Goal: Communication & Community: Answer question/provide support

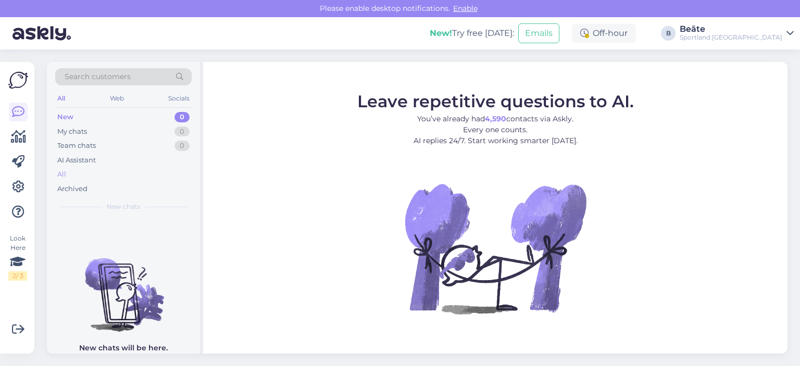
click at [66, 167] on div "All" at bounding box center [123, 174] width 136 height 15
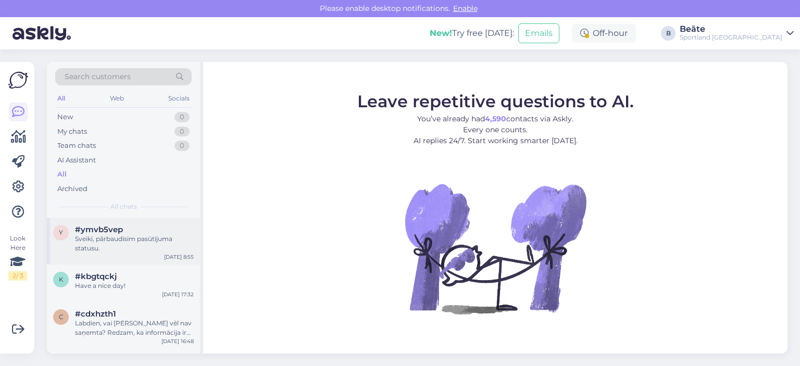
click at [115, 246] on div "Sveiki, pārbaudīsim pasūtījuma statusu." at bounding box center [134, 243] width 119 height 19
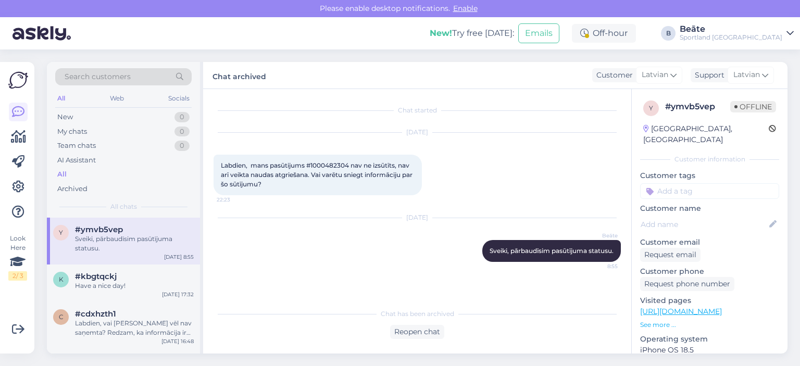
click at [323, 162] on span "Labdien, mans pasūtijums #1000482304 nav ne izsūtīts, nav arī veikta naudas atg…" at bounding box center [317, 174] width 193 height 27
copy span "1000482304"
click at [426, 329] on div "Reopen chat" at bounding box center [417, 332] width 54 height 14
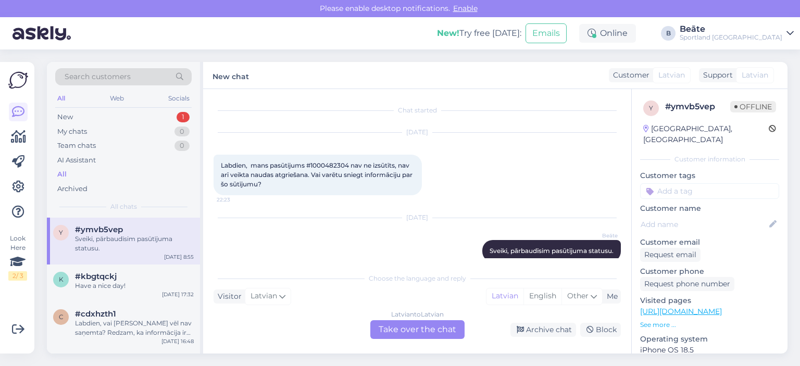
click at [426, 329] on div "Latvian to Latvian Take over the chat" at bounding box center [417, 329] width 94 height 19
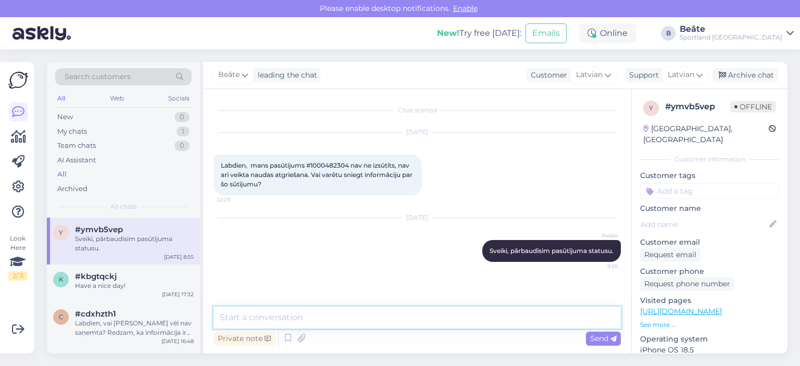
click at [431, 318] on textarea at bounding box center [416, 318] width 407 height 22
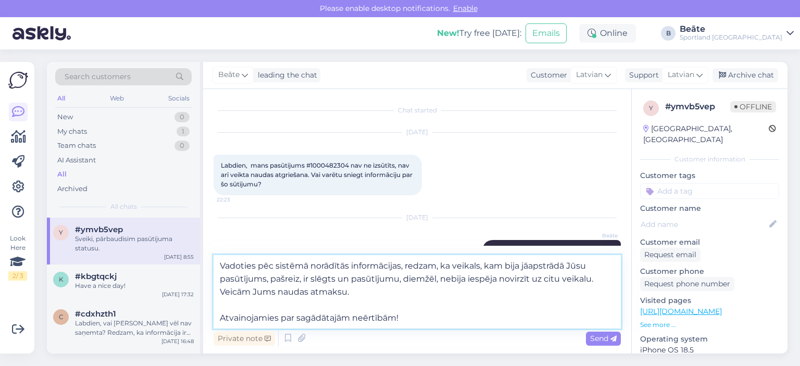
click at [394, 291] on textarea "Vadoties pēc sistēmā norādītās informācijas, redzam, ka veikals, kam bija jāaps…" at bounding box center [416, 291] width 407 height 73
type textarea "Vadoties pēc sistēmā norādītās informācijas, redzam, ka veikals, kam bija jāaps…"
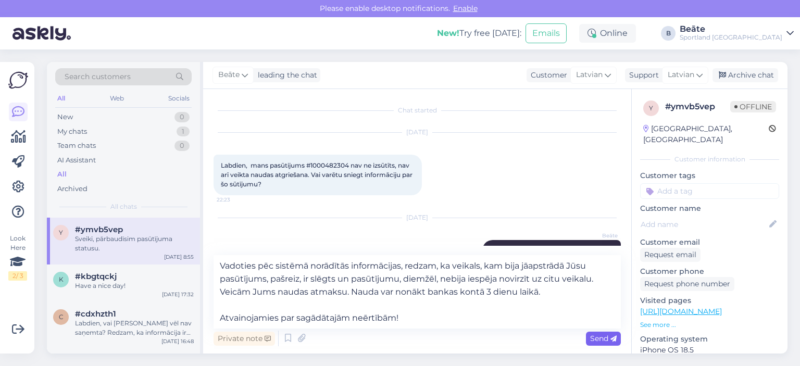
click at [598, 339] on span "Send" at bounding box center [603, 338] width 27 height 9
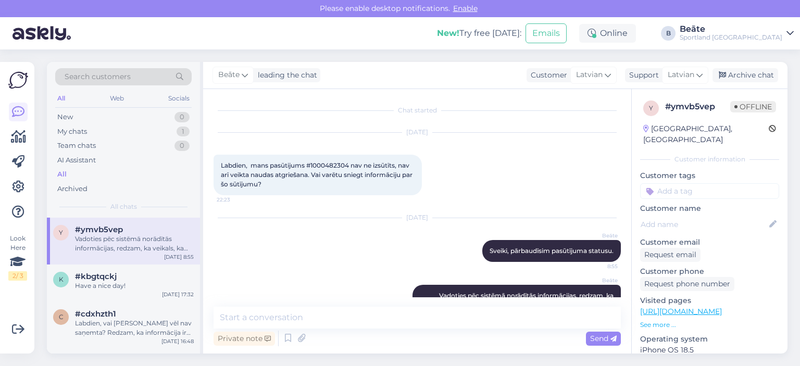
scroll to position [86, 0]
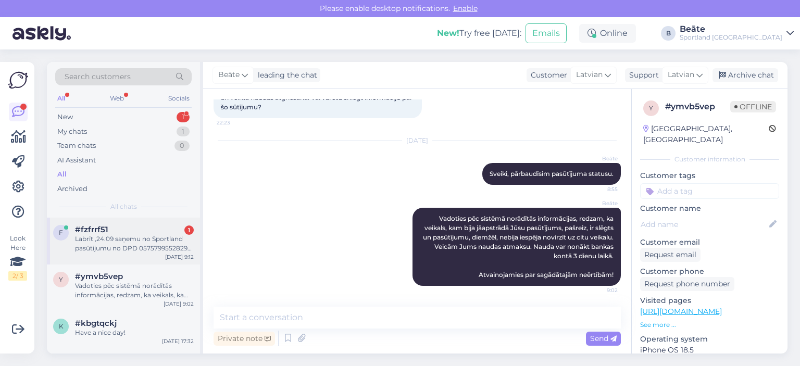
click at [131, 246] on div "Labrīt ,24.09 saņemu no Sportland pasūtijumu no DPD 05757995528295 ,kur bija ti…" at bounding box center [134, 243] width 119 height 19
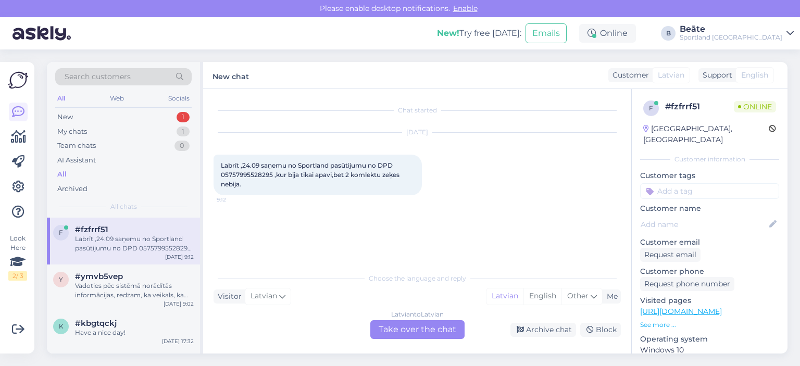
click at [427, 334] on div "Latvian to Latvian Take over the chat" at bounding box center [417, 329] width 94 height 19
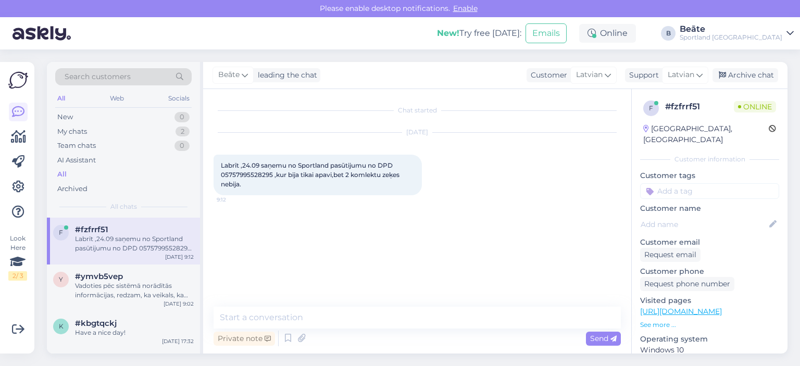
click at [427, 333] on div "Private note Send" at bounding box center [416, 339] width 407 height 20
click at [432, 322] on textarea at bounding box center [416, 318] width 407 height 22
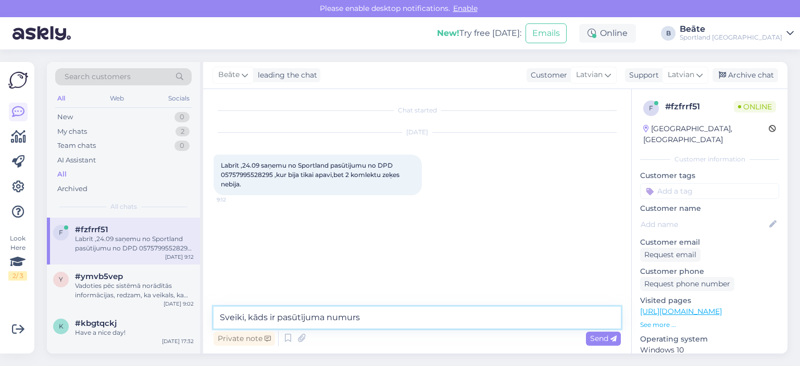
type textarea "Sveiki, kāds ir pasūtījuma numurs?"
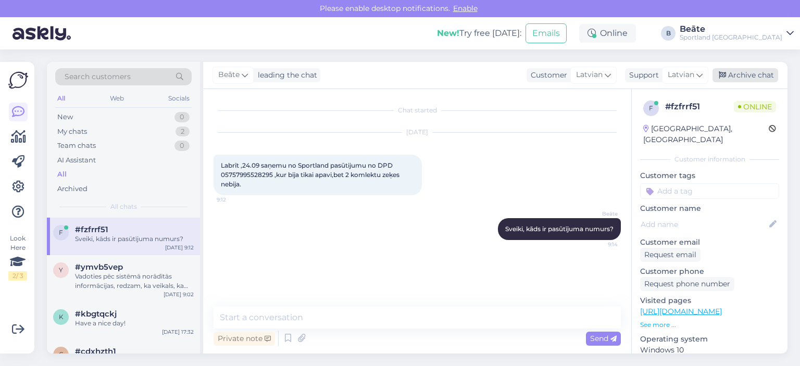
click at [740, 73] on div "Archive chat" at bounding box center [745, 75] width 66 height 14
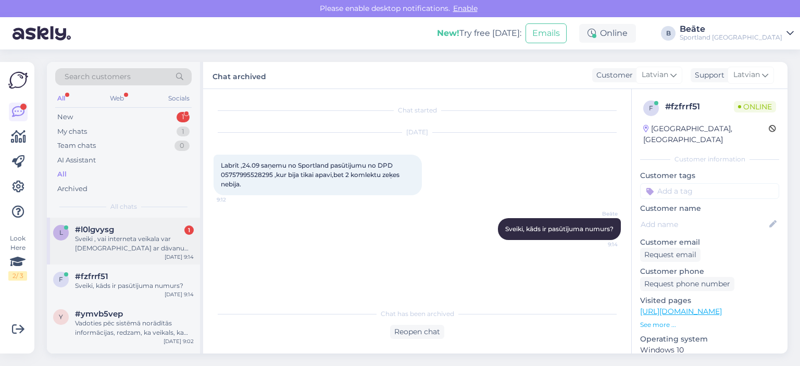
click at [137, 235] on div "Sveiki , vai interneta veikala var [DEMOGRAPHIC_DATA] ar dāvanu karti?" at bounding box center [134, 243] width 119 height 19
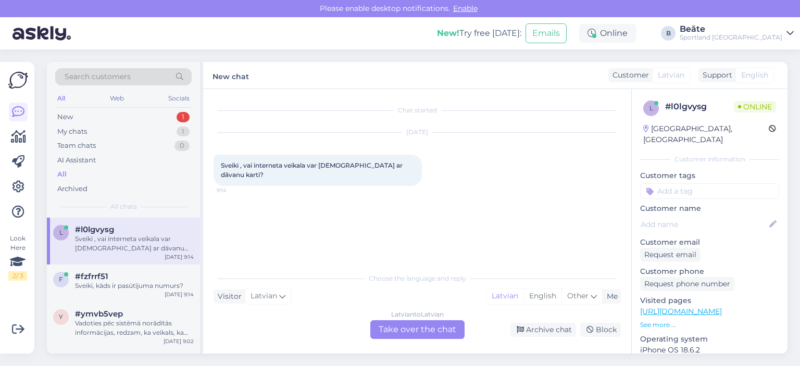
click at [399, 329] on div "Latvian to Latvian Take over the chat" at bounding box center [417, 329] width 94 height 19
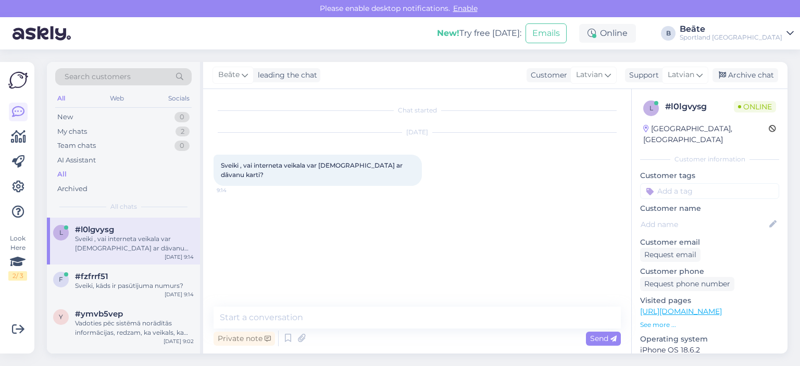
click at [398, 329] on div "Private note Send" at bounding box center [416, 339] width 407 height 20
click at [407, 324] on textarea at bounding box center [416, 318] width 407 height 22
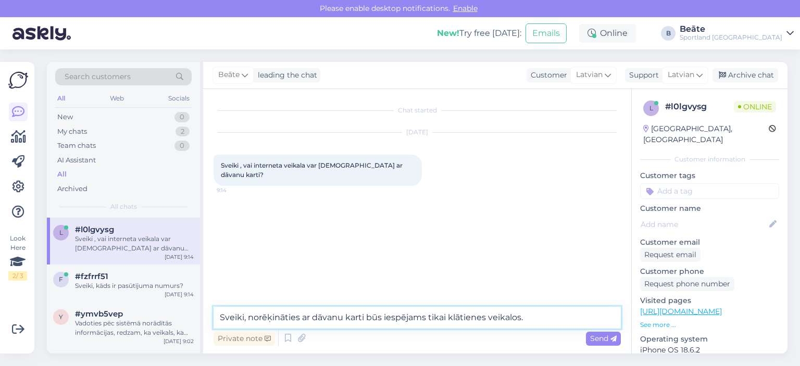
type textarea "Sveiki, norēķināties ar dāvanu karti būs iespējams tikai klātienes veikalos."
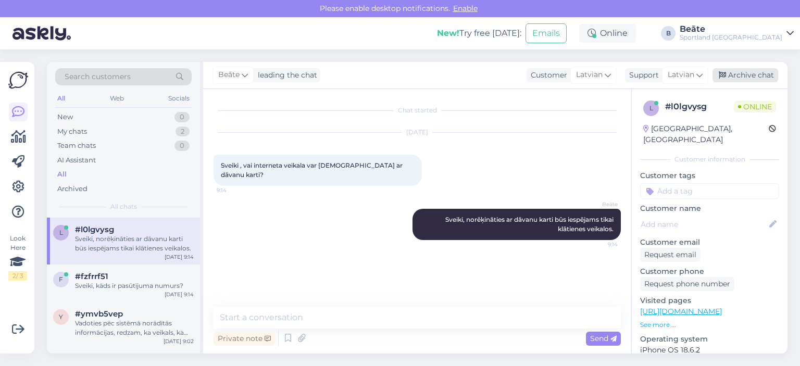
click at [733, 78] on div "Archive chat" at bounding box center [745, 75] width 66 height 14
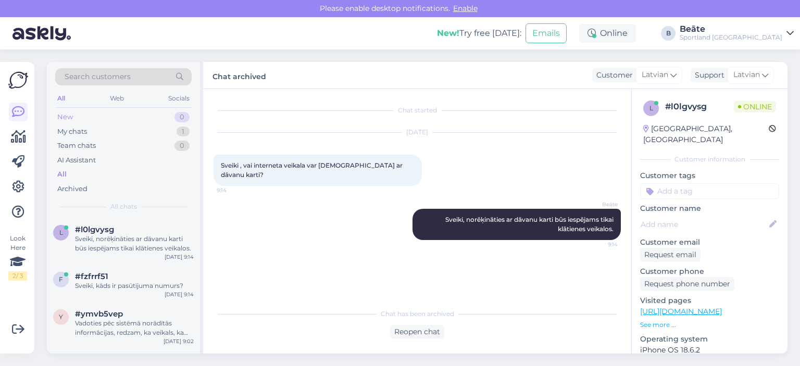
click at [82, 117] on div "New 0" at bounding box center [123, 117] width 136 height 15
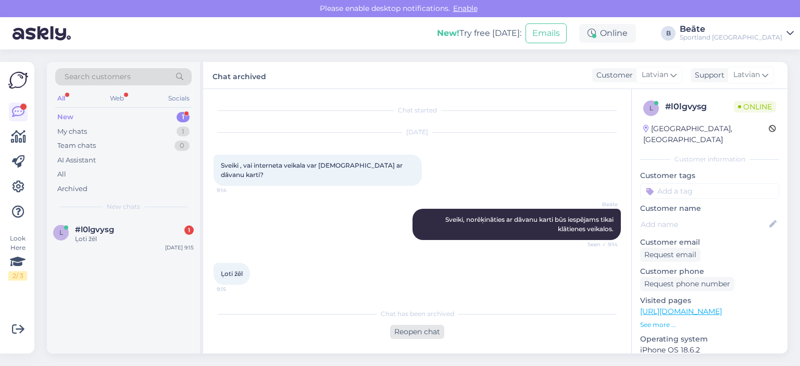
click at [409, 330] on div "Reopen chat" at bounding box center [417, 332] width 54 height 14
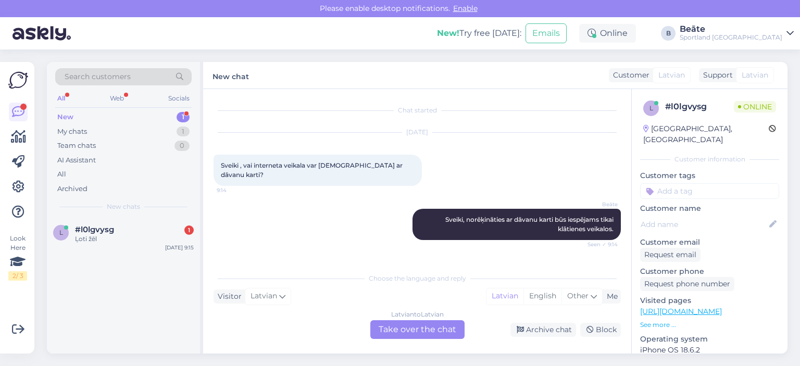
click at [442, 329] on div "Latvian to Latvian Take over the chat" at bounding box center [417, 329] width 94 height 19
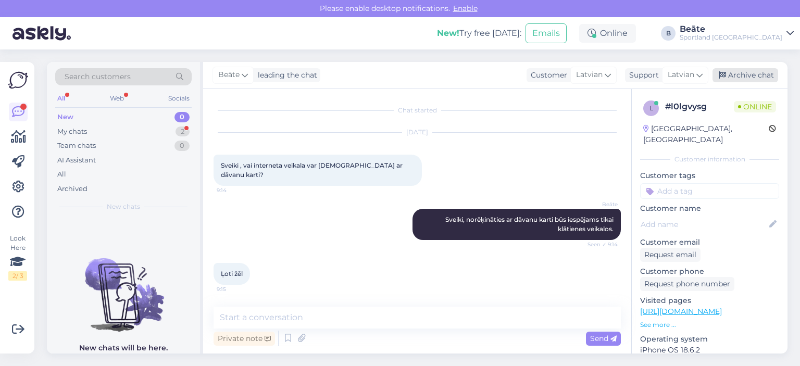
click at [751, 75] on div "Archive chat" at bounding box center [745, 75] width 66 height 14
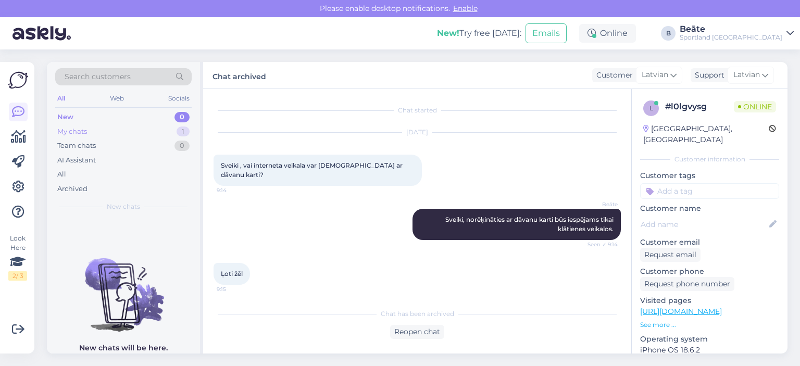
click at [116, 133] on div "My chats 1" at bounding box center [123, 131] width 136 height 15
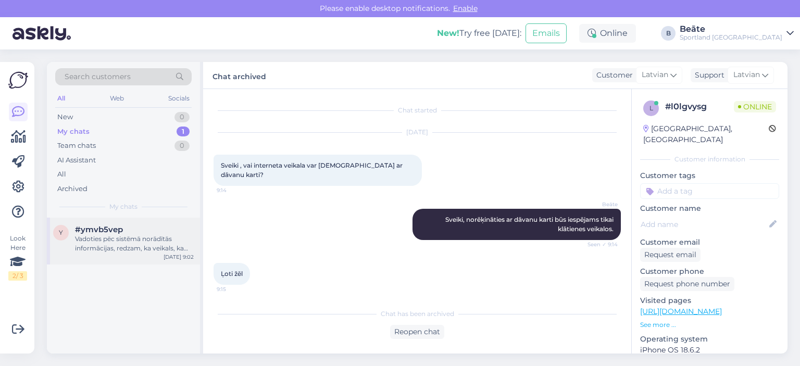
click at [110, 237] on div "Vadoties pēc sistēmā norādītās informācijas, redzam, ka veikals, kam bija jāaps…" at bounding box center [134, 243] width 119 height 19
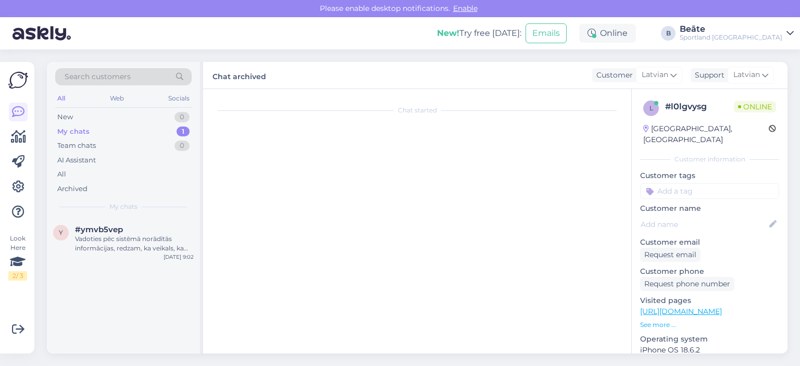
scroll to position [86, 0]
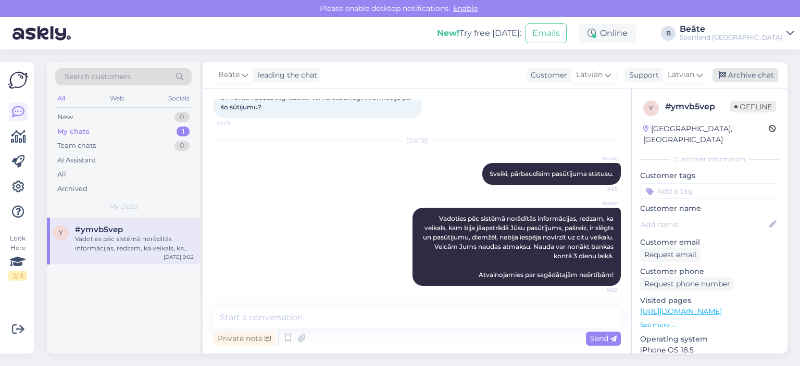
click at [762, 74] on div "Archive chat" at bounding box center [745, 75] width 66 height 14
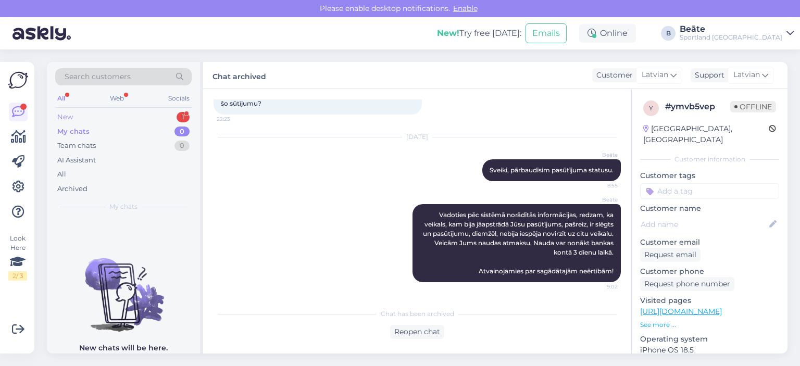
click at [80, 118] on div "New 1" at bounding box center [123, 117] width 136 height 15
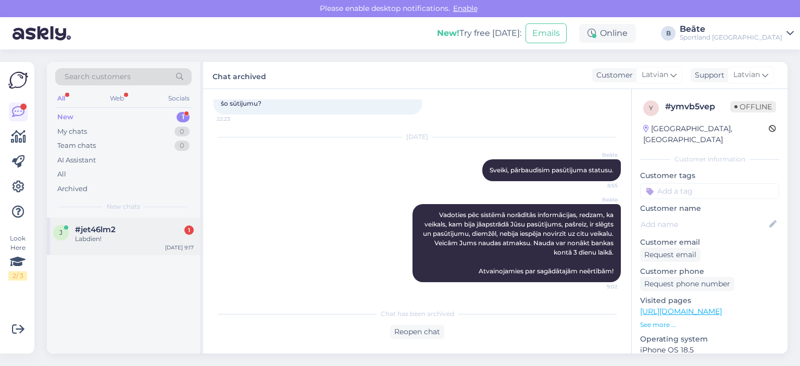
click at [110, 225] on span "#jet46lm2" at bounding box center [95, 229] width 41 height 9
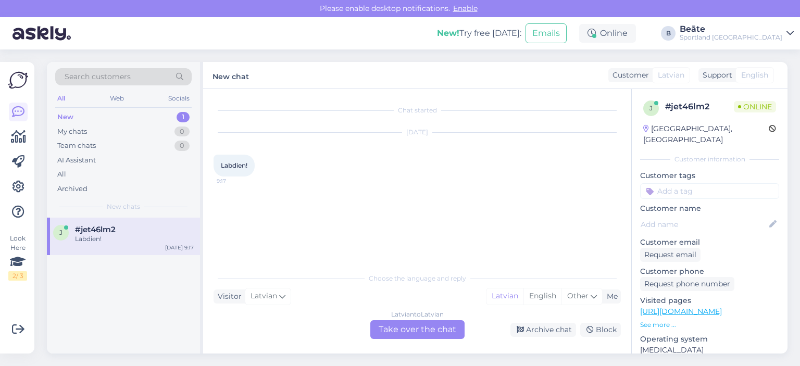
click at [419, 329] on div "Latvian to Latvian Take over the chat" at bounding box center [417, 329] width 94 height 19
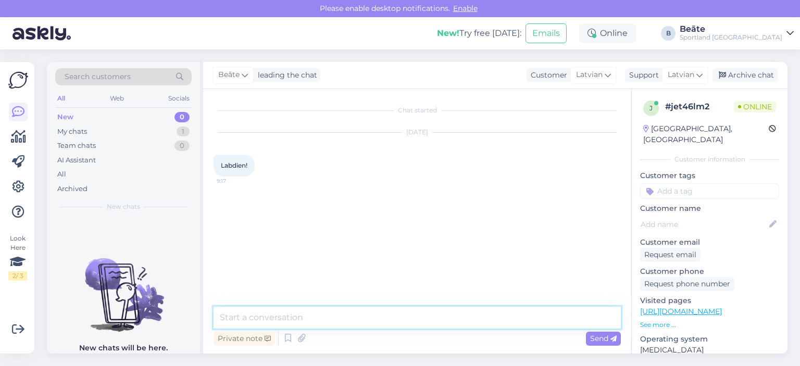
click at [422, 321] on textarea at bounding box center [416, 318] width 407 height 22
type textarea "Sveiki, kā varam Jums palīdzēt?"
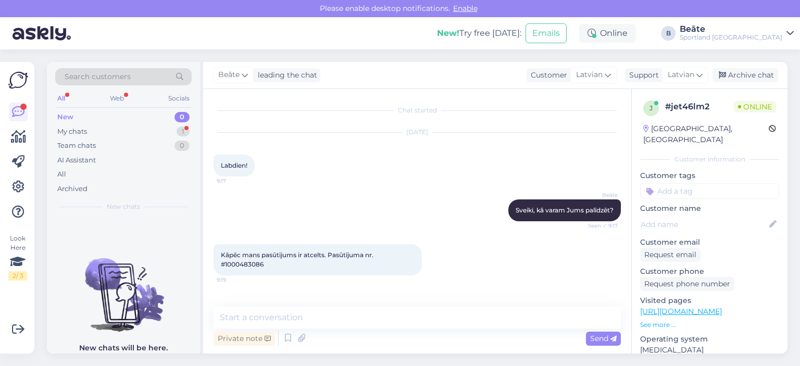
click at [237, 262] on span "Kāpēc mans pasūtījums ir atcelts. Pasūtījuma nr. #1000483086" at bounding box center [298, 259] width 154 height 17
copy div "1000483086 9:19"
click at [369, 320] on textarea at bounding box center [416, 318] width 407 height 22
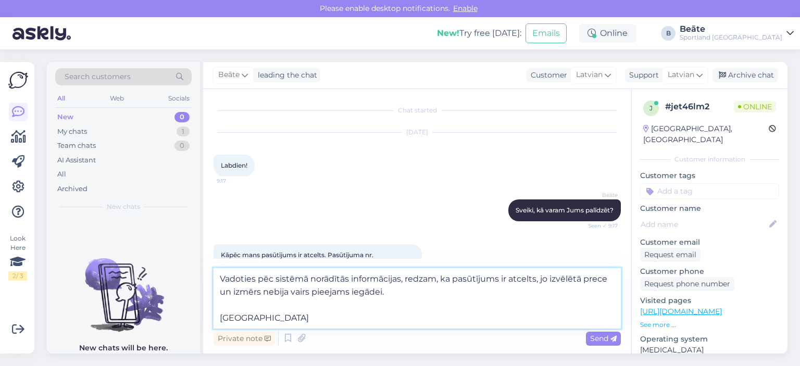
scroll to position [82, 0]
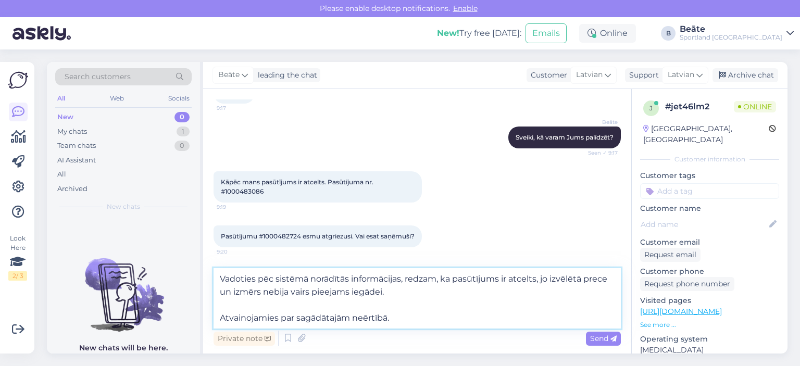
type textarea "Vadoties pēc sistēmā norādītās informācijas, redzam, ka pasūtījums ir atcelts, …"
click at [283, 232] on span "Pasūtījumu #1000482724 esmu atgriezusi. Vai esat saņēmuši?" at bounding box center [318, 236] width 194 height 8
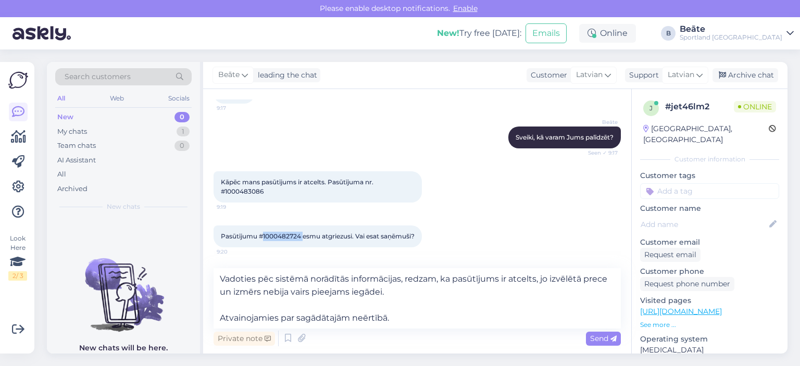
click at [283, 232] on span "Pasūtījumu #1000482724 esmu atgriezusi. Vai esat saņēmuši?" at bounding box center [318, 236] width 194 height 8
copy span "1000482724"
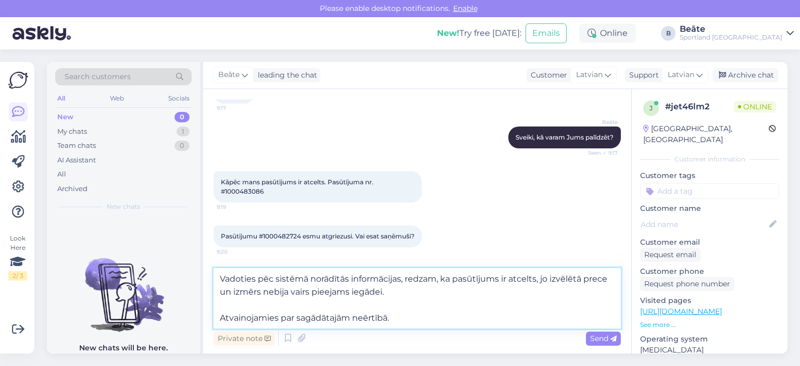
click at [461, 316] on textarea "Vadoties pēc sistēmā norādītās informācijas, redzam, ka pasūtījums ir atcelts, …" at bounding box center [416, 298] width 407 height 60
click at [600, 341] on span "Send" at bounding box center [603, 338] width 27 height 9
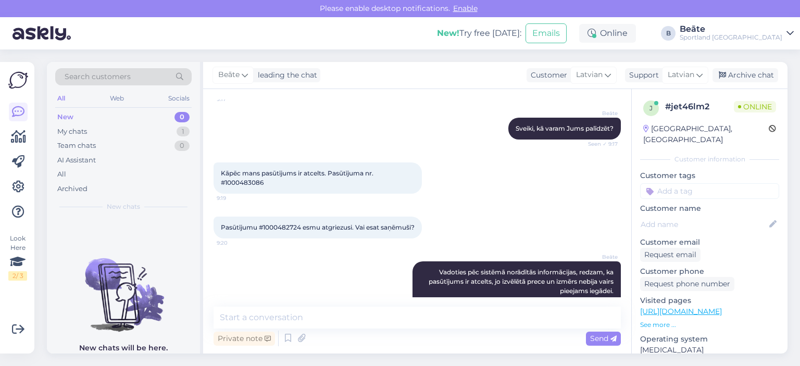
scroll to position [126, 0]
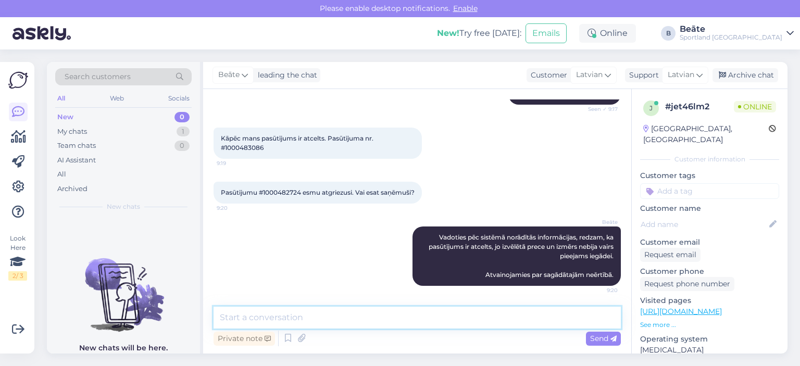
click at [329, 316] on textarea at bounding box center [416, 318] width 407 height 22
paste textarea "CC850756222EE"
click at [287, 188] on span "Pasūtījumu #1000482724 esmu atgriezusi. Vai esat saņēmuši?" at bounding box center [318, 192] width 194 height 8
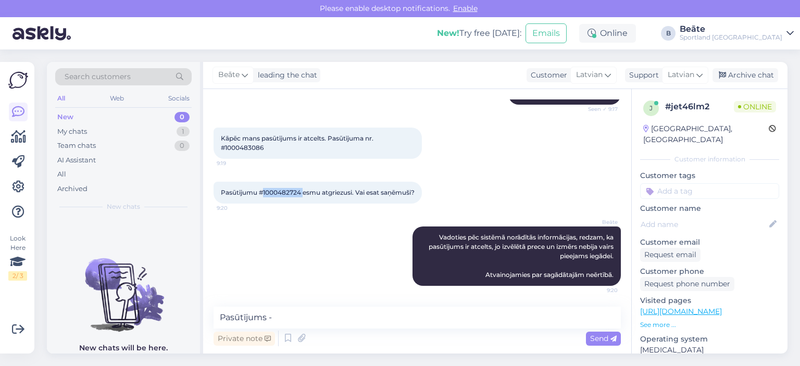
click at [287, 188] on span "Pasūtījumu #1000482724 esmu atgriezusi. Vai esat saņēmuši?" at bounding box center [318, 192] width 194 height 8
copy span "1000482724"
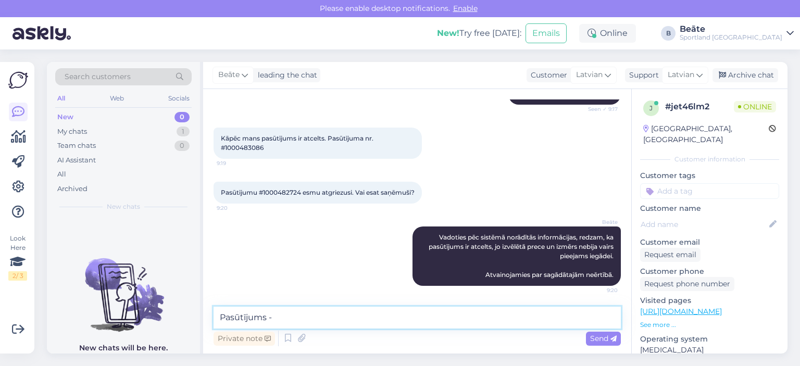
click at [302, 315] on textarea "Pasūtījums -" at bounding box center [416, 318] width 407 height 22
paste textarea "1000482724"
type textarea "Pasūtījums - 1000482724 ir saņemts [DATE] datumā."
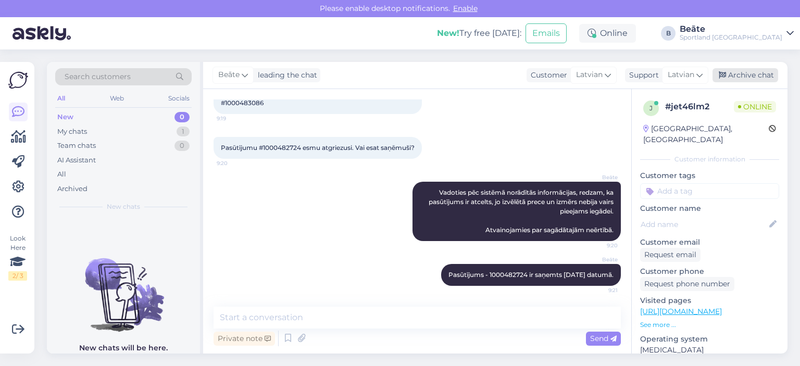
click at [725, 73] on icon at bounding box center [722, 75] width 7 height 7
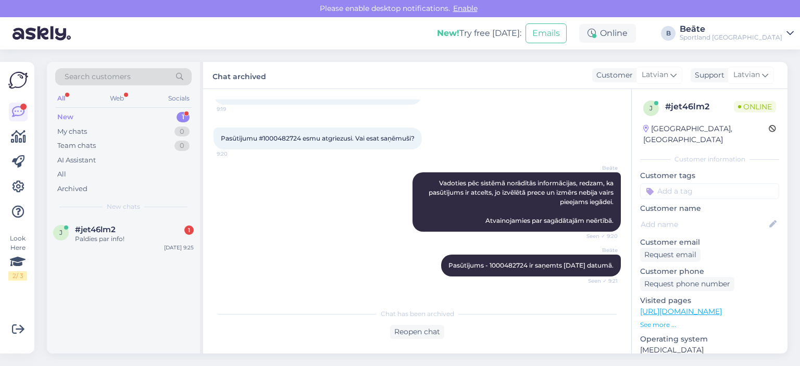
scroll to position [219, 0]
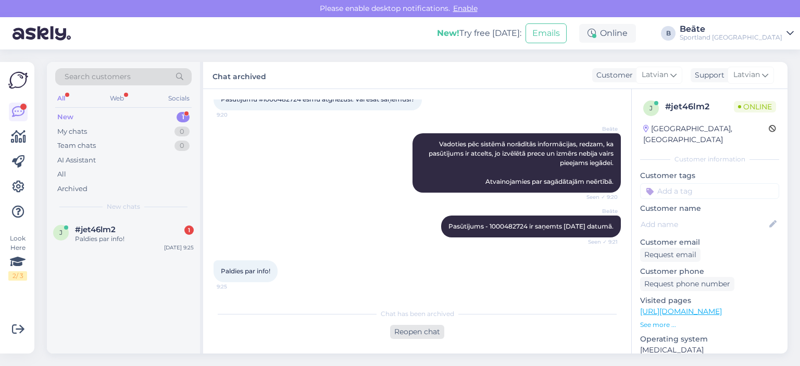
click at [418, 334] on div "Reopen chat" at bounding box center [417, 332] width 54 height 14
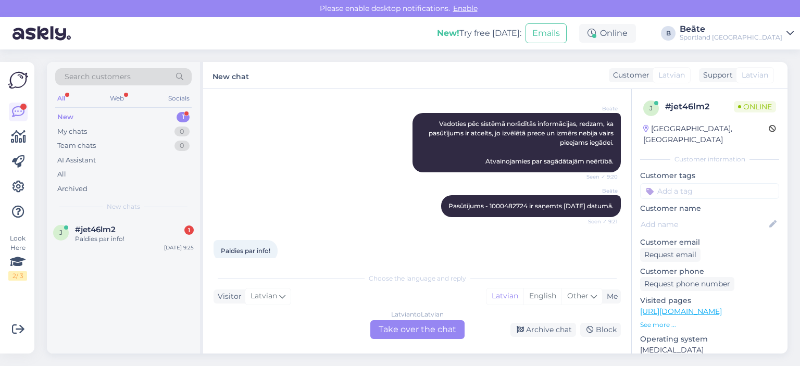
click at [420, 332] on div "Latvian to Latvian Take over the chat" at bounding box center [417, 329] width 94 height 19
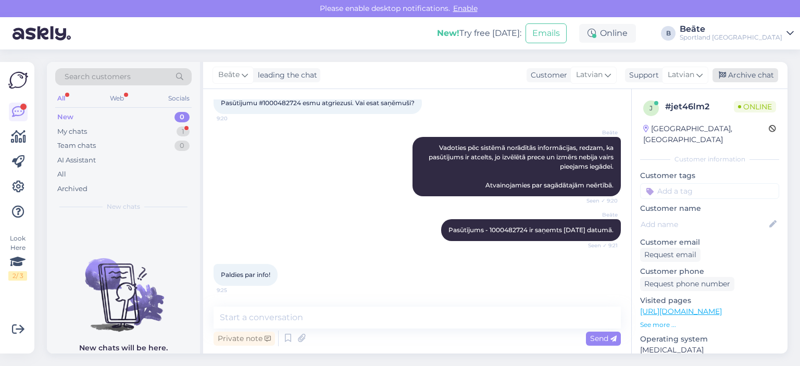
click at [729, 78] on div "Archive chat" at bounding box center [745, 75] width 66 height 14
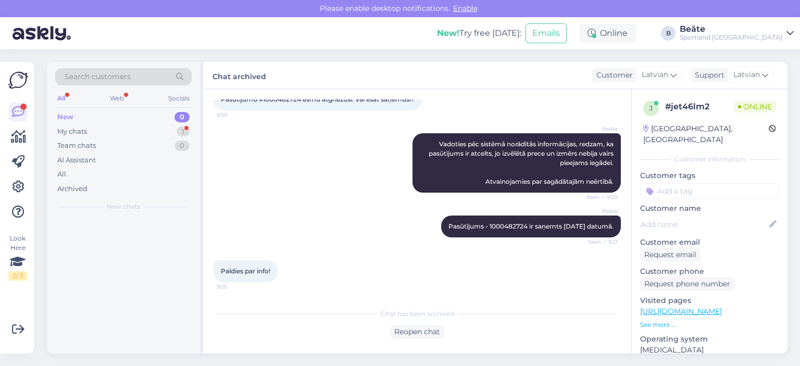
scroll to position [219, 0]
